Goal: Task Accomplishment & Management: Manage account settings

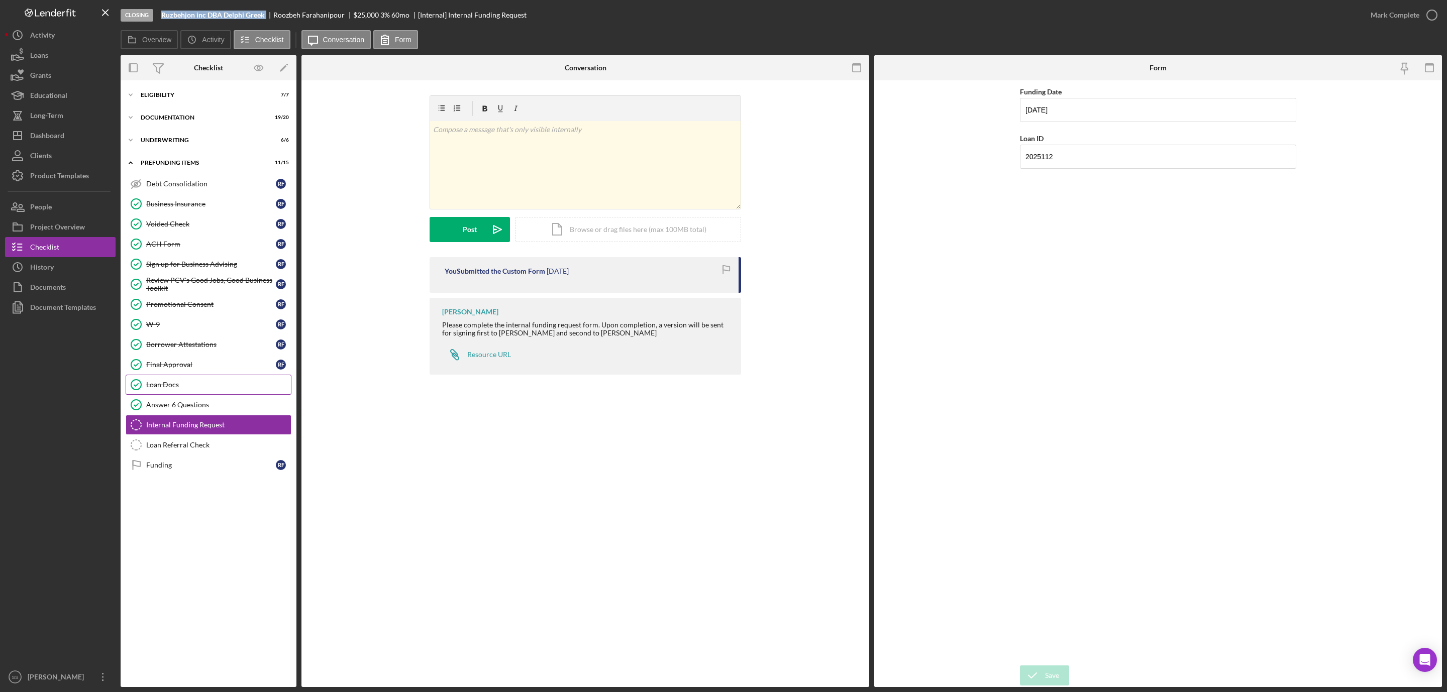
click at [169, 387] on div "Loan Docs" at bounding box center [218, 385] width 145 height 8
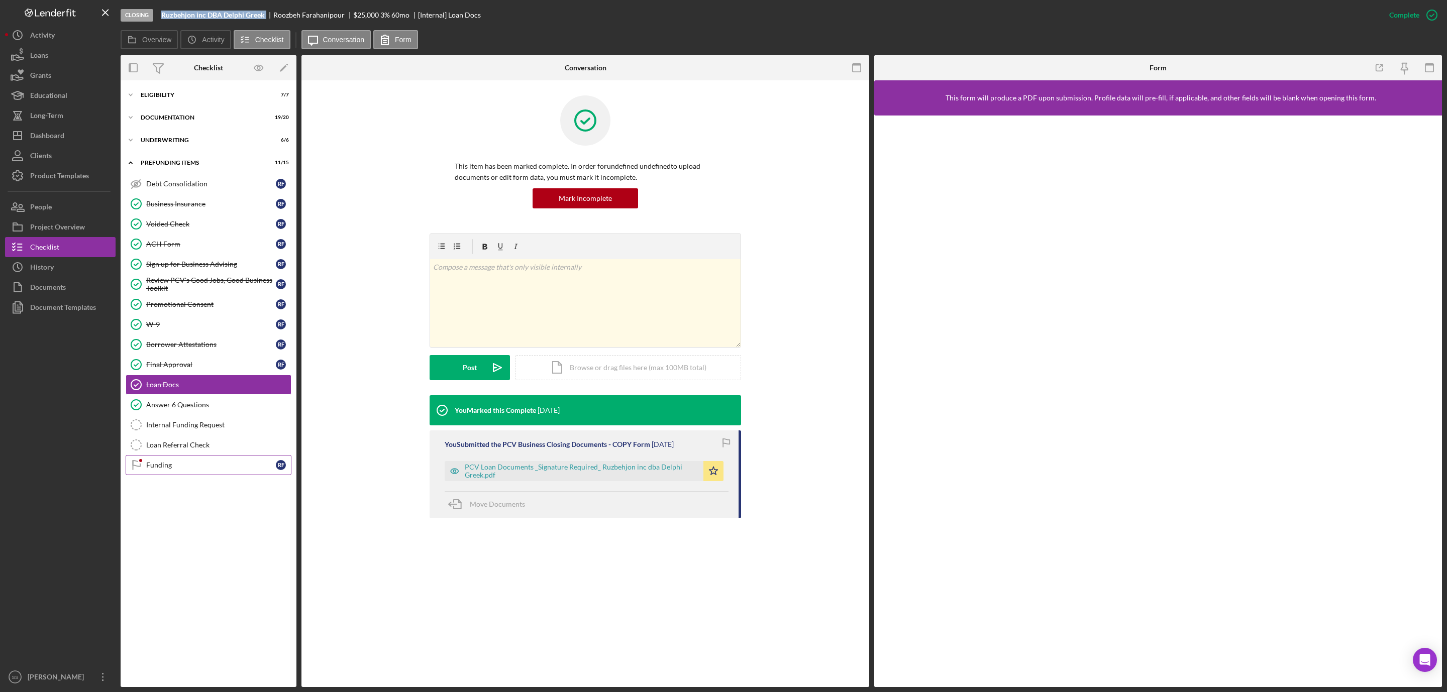
click at [157, 469] on div "Funding" at bounding box center [211, 465] width 130 height 8
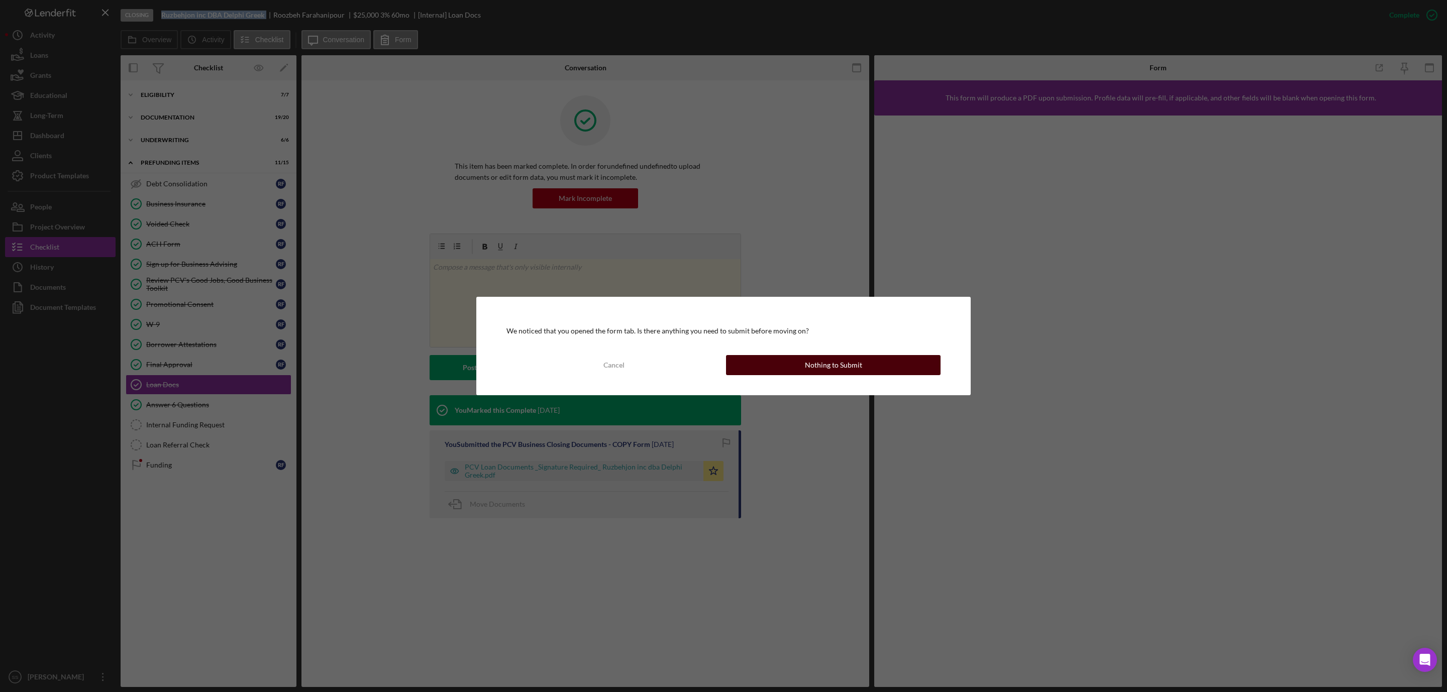
click at [794, 363] on button "Nothing to Submit" at bounding box center [833, 365] width 215 height 20
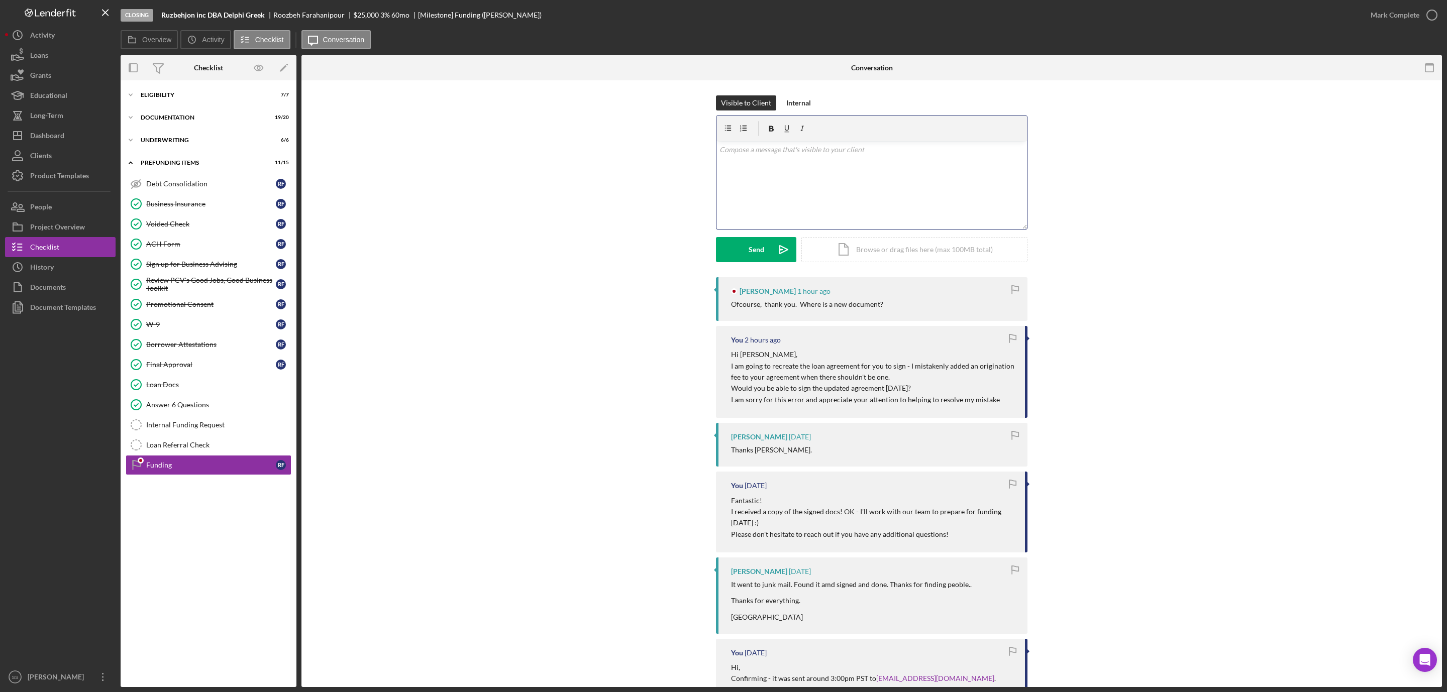
click at [752, 196] on div "v Color teal Color pink Remove color Add row above Add row below Add column bef…" at bounding box center [871, 185] width 311 height 88
click at [754, 252] on div "Send" at bounding box center [757, 249] width 16 height 25
